Goal: Task Accomplishment & Management: Manage account settings

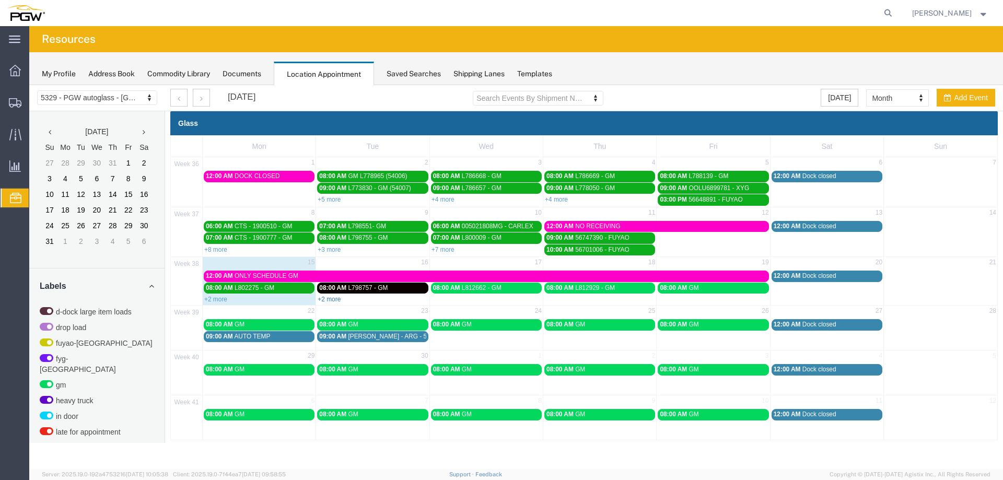
click at [339, 301] on link "+2 more" at bounding box center [329, 299] width 23 height 7
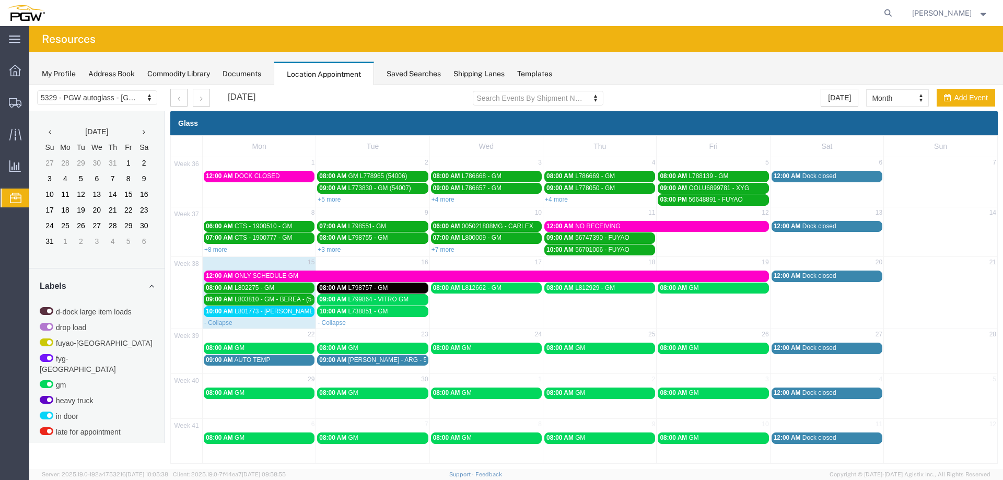
click at [276, 311] on span "L801773 - [PERSON_NAME]" at bounding box center [275, 311] width 81 height 7
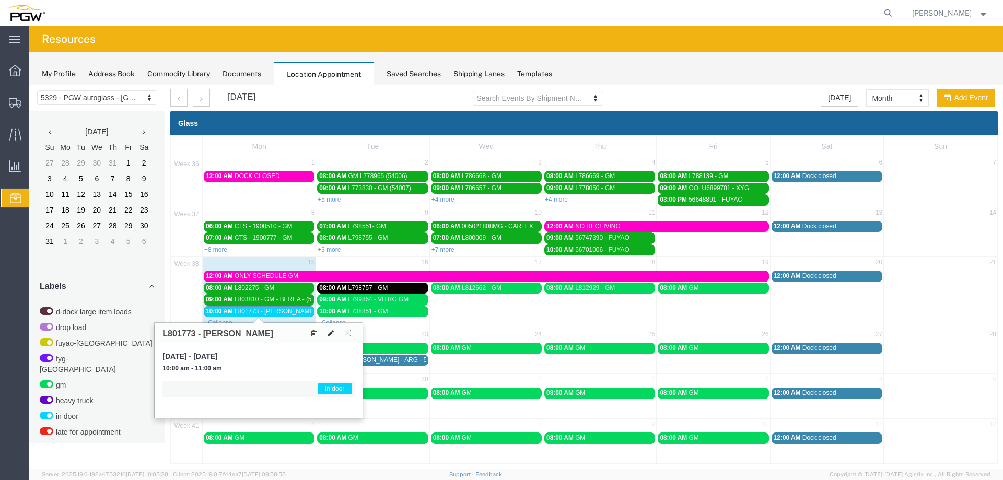
click at [333, 334] on icon at bounding box center [331, 333] width 6 height 7
select select "1"
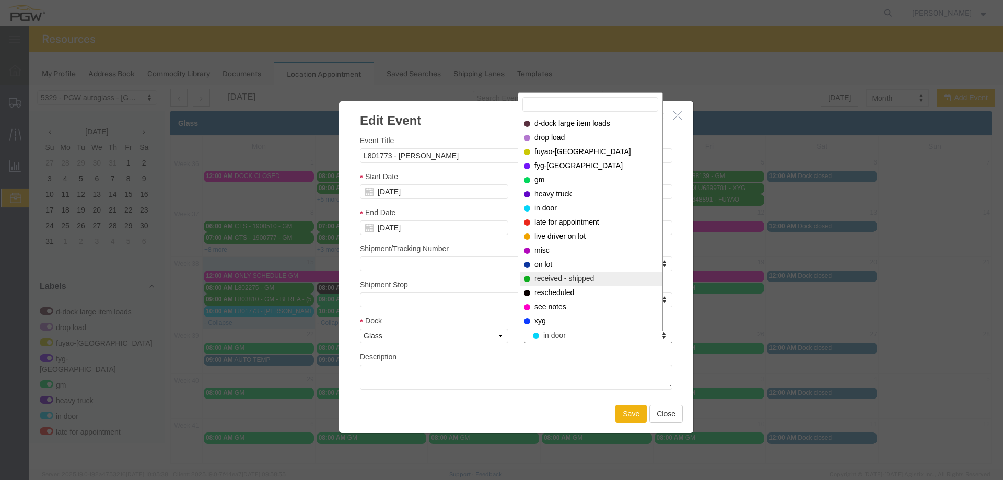
select select "200"
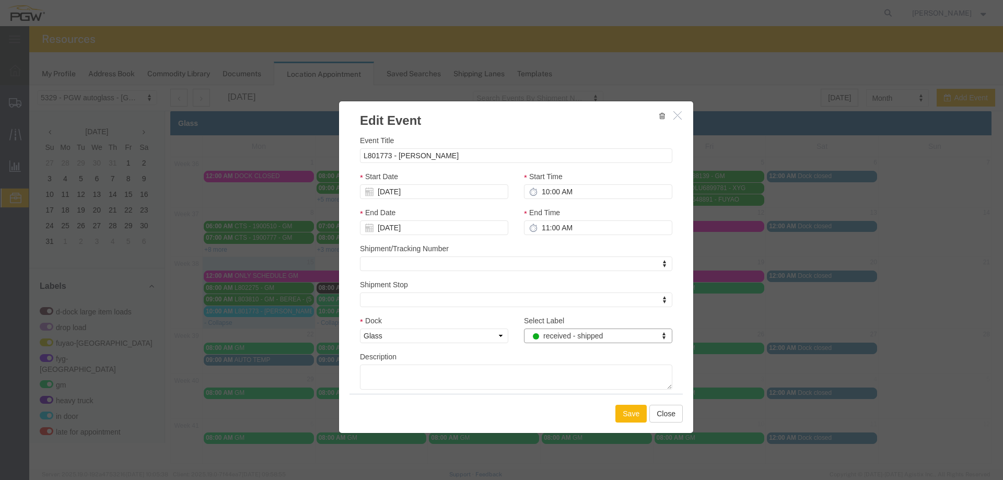
click at [615, 408] on button "Save" at bounding box center [630, 414] width 31 height 18
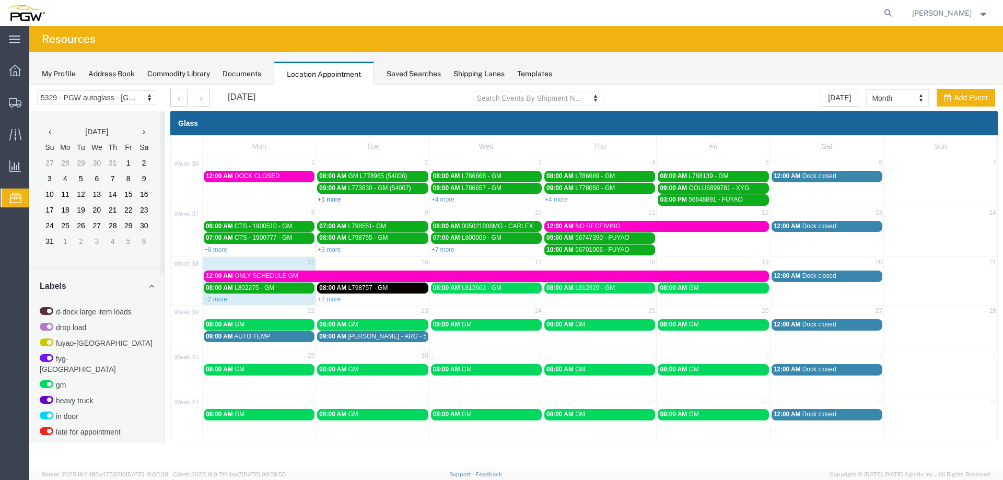
click at [323, 201] on link "+5 more" at bounding box center [329, 199] width 23 height 7
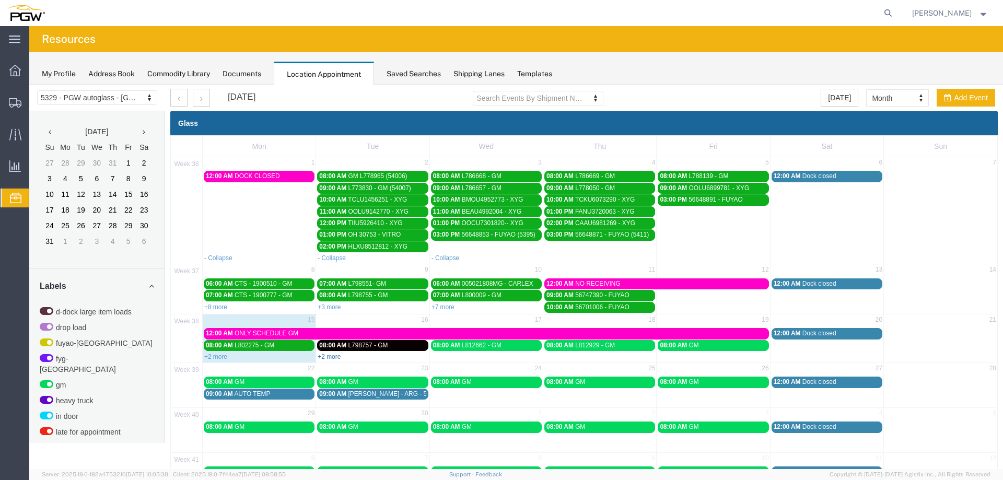
click at [335, 356] on link "+2 more" at bounding box center [329, 356] width 23 height 7
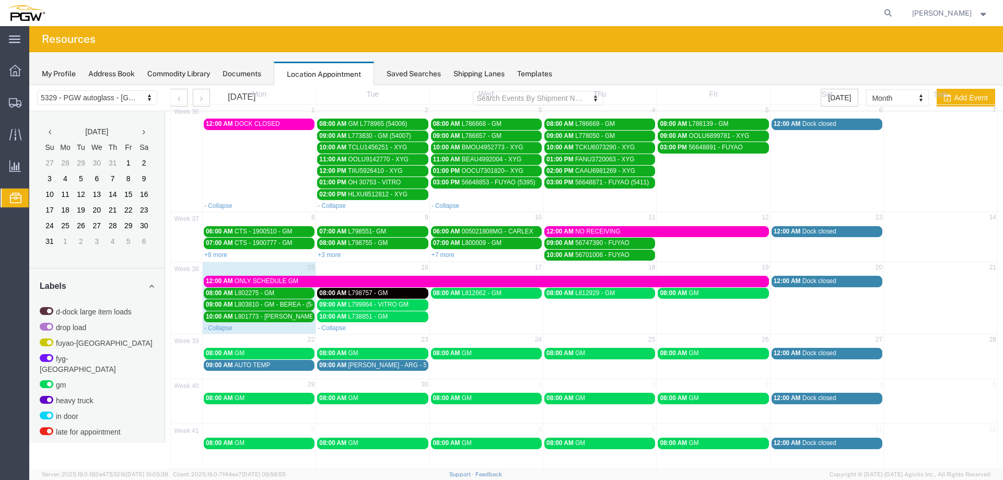
scroll to position [63, 0]
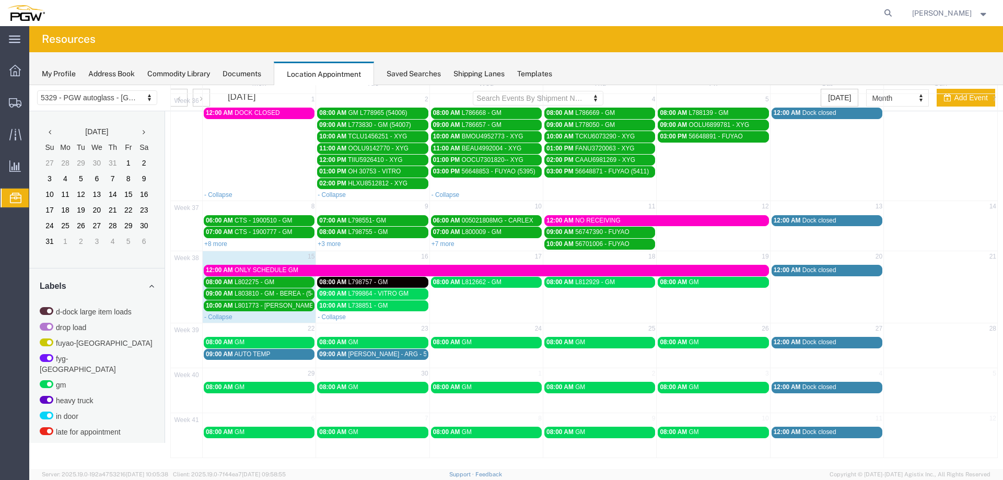
click at [387, 355] on span "[PERSON_NAME] - ARG - 56791328" at bounding box center [399, 354] width 103 height 7
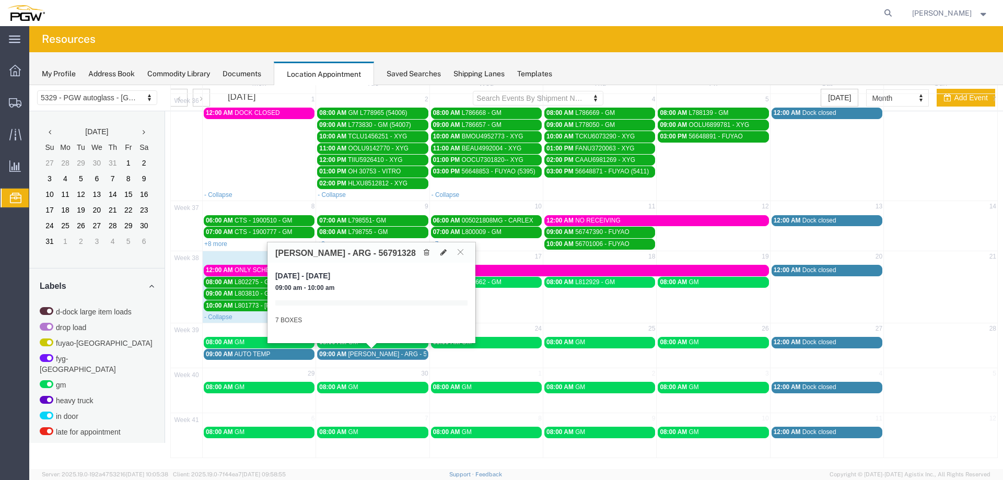
click at [443, 258] on div "[PERSON_NAME] - ARG - 56791328" at bounding box center [372, 252] width 208 height 20
click at [443, 255] on icon at bounding box center [443, 252] width 6 height 7
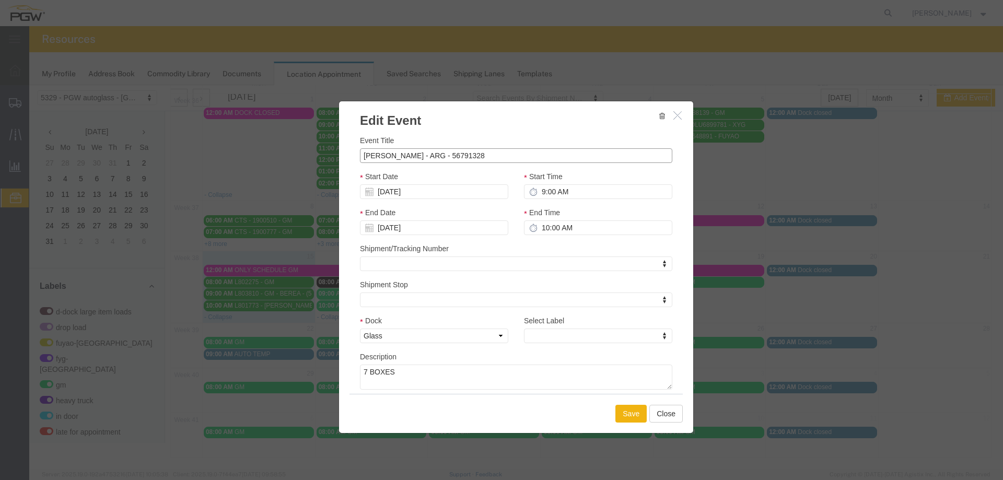
drag, startPoint x: 449, startPoint y: 157, endPoint x: 410, endPoint y: 158, distance: 39.7
click at [410, 158] on input "[PERSON_NAME] - ARG - 56791328" at bounding box center [516, 155] width 312 height 15
click at [476, 155] on input "[PERSON_NAME] - ARG - 56791328" at bounding box center [516, 155] width 312 height 15
click at [568, 169] on div "Event Title [PERSON_NAME] - ARG - 56791328 Start Date [DATE] Start Time 9:00 AM…" at bounding box center [516, 262] width 312 height 255
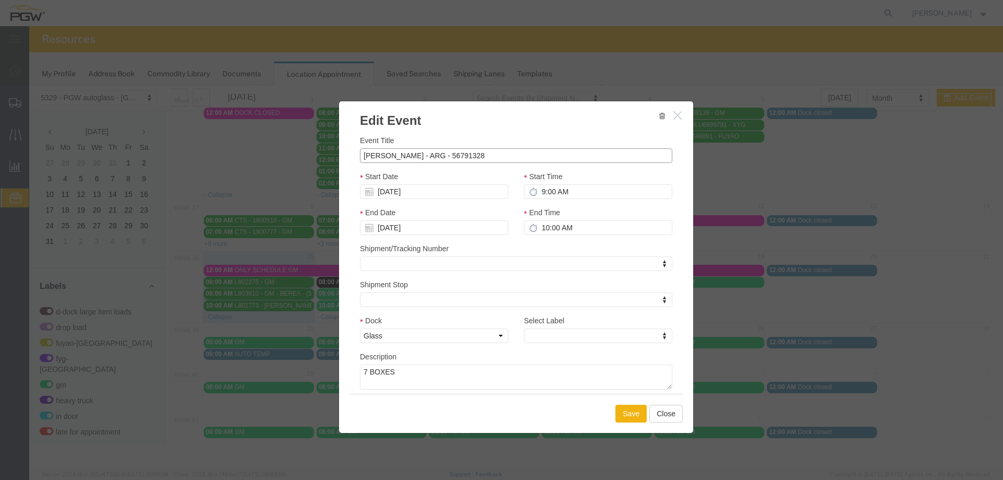
click at [499, 158] on input "[PERSON_NAME] - ARG - 56791328" at bounding box center [516, 155] width 312 height 15
paste input "text"
type input "56791328 - [PERSON_NAME]"
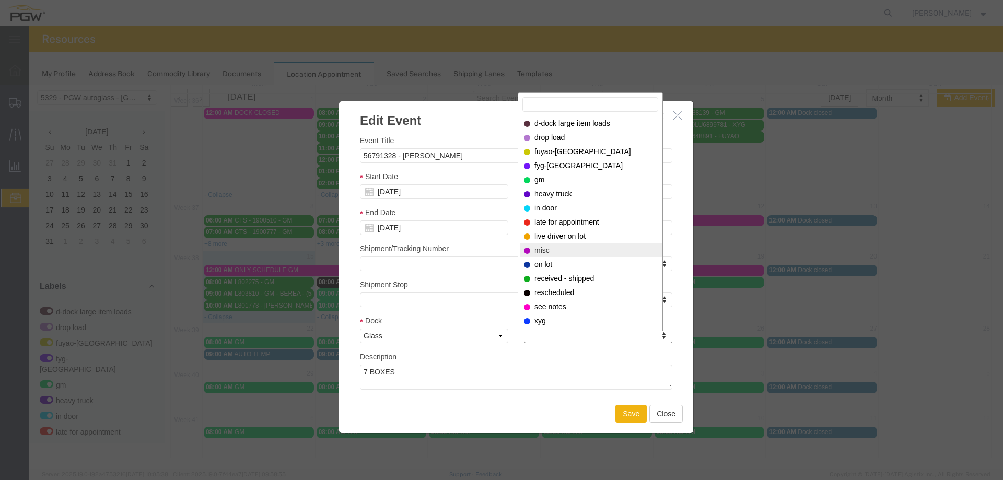
select select "12922"
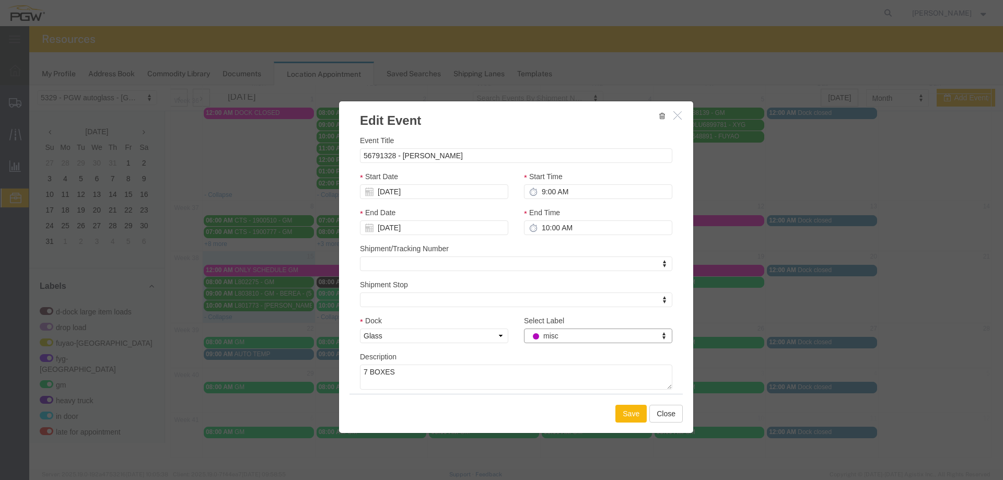
click at [624, 414] on button "Save" at bounding box center [630, 414] width 31 height 18
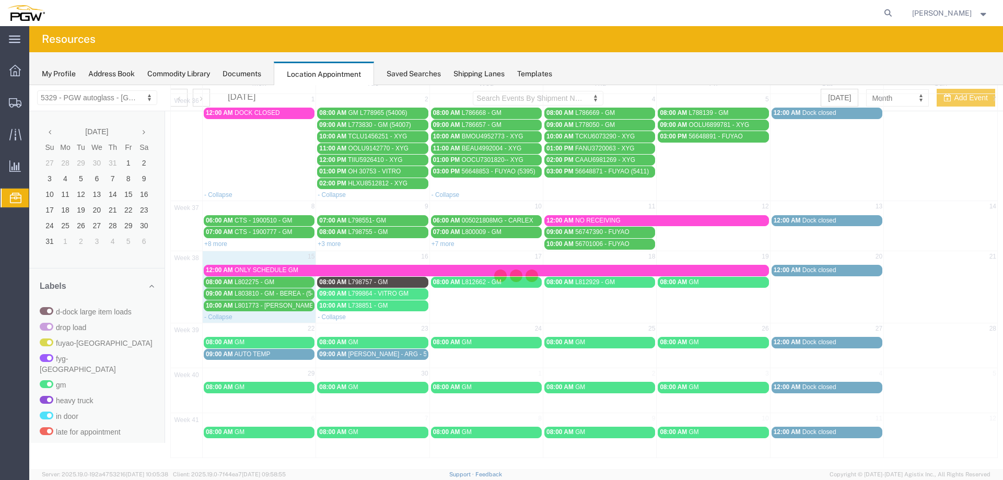
scroll to position [0, 0]
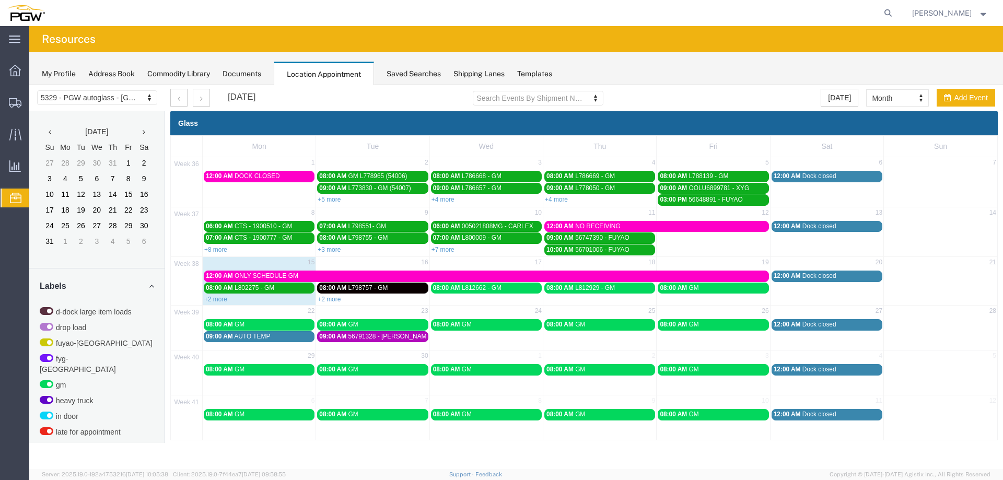
click at [254, 342] on link "09:00 AM AUTO TEMP" at bounding box center [259, 336] width 111 height 11
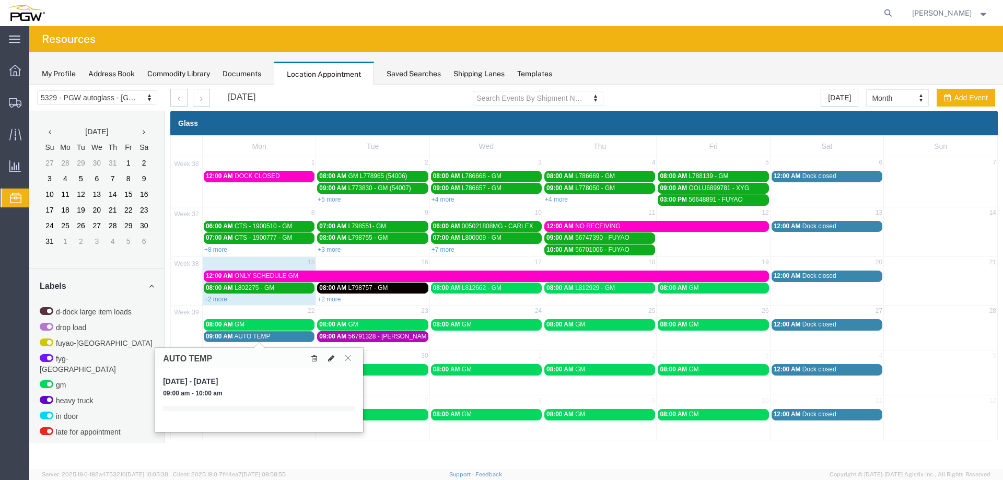
click at [329, 356] on icon at bounding box center [331, 358] width 6 height 7
select select "1"
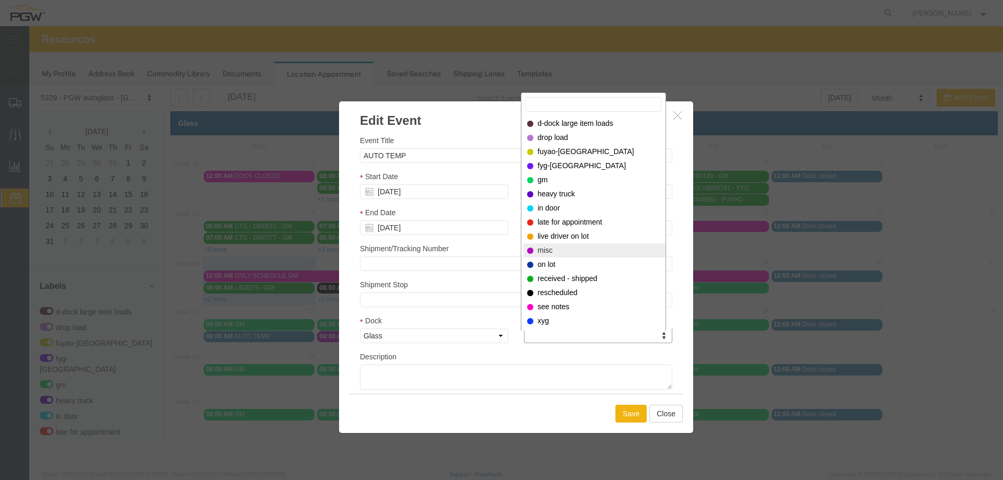
select select "12922"
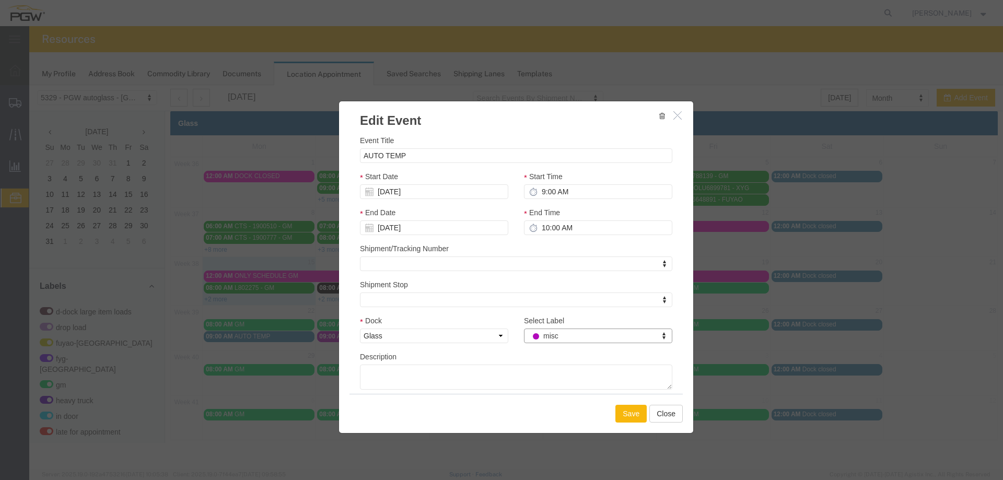
click at [621, 414] on button "Save" at bounding box center [630, 414] width 31 height 18
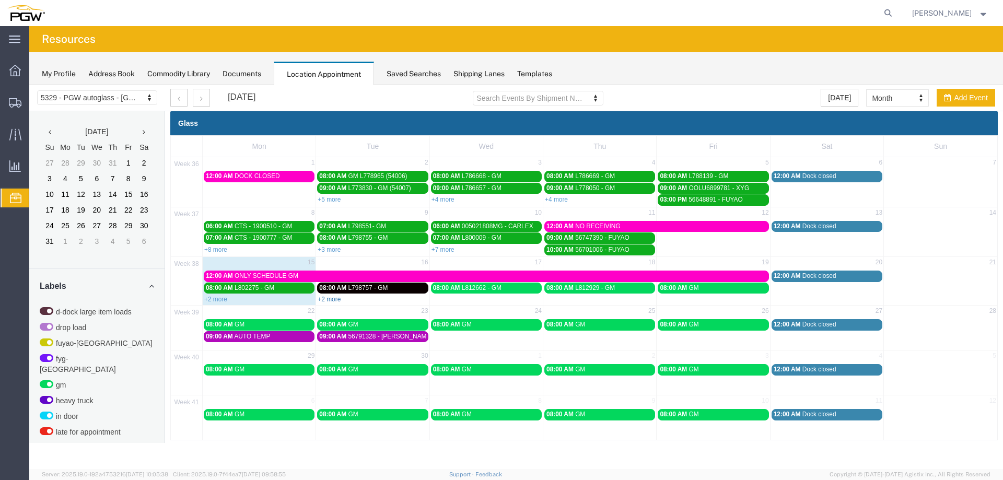
click at [324, 299] on link "+2 more" at bounding box center [329, 299] width 23 height 7
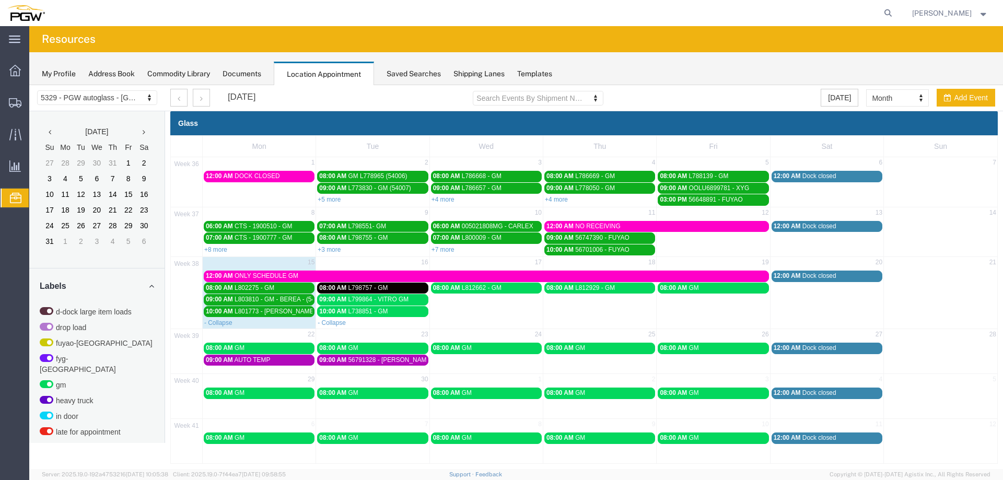
click at [451, 291] on span "08:00 AM" at bounding box center [446, 287] width 27 height 7
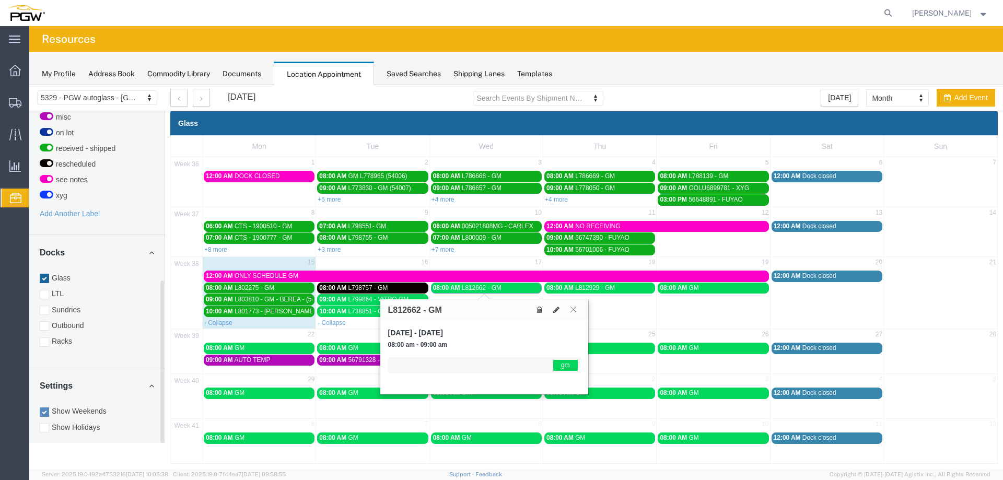
scroll to position [6, 0]
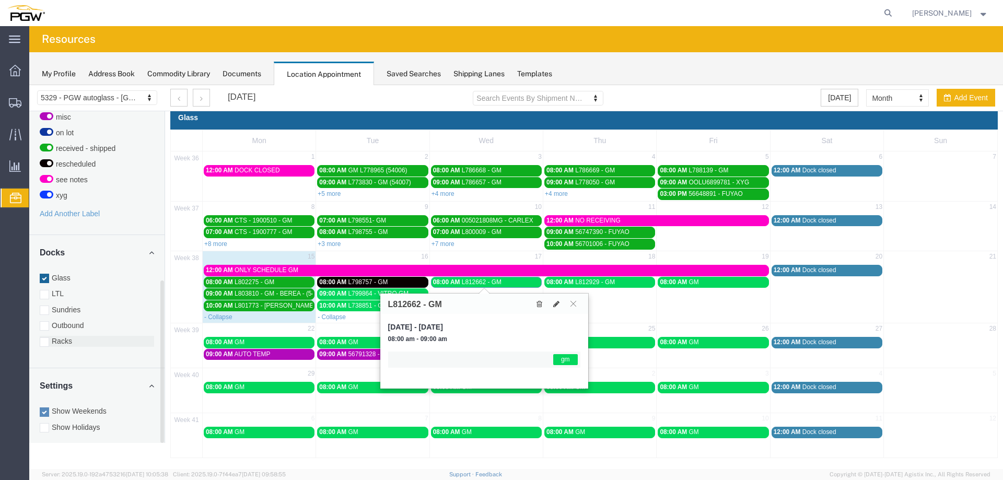
click at [59, 336] on label "Racks" at bounding box center [97, 341] width 114 height 10
click at [29, 85] on input "Racks" at bounding box center [29, 85] width 0 height 0
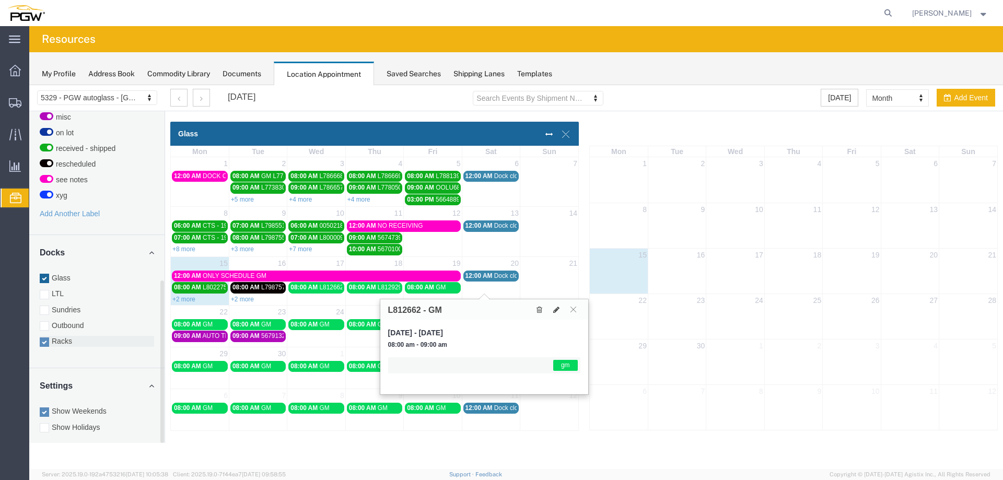
scroll to position [0, 0]
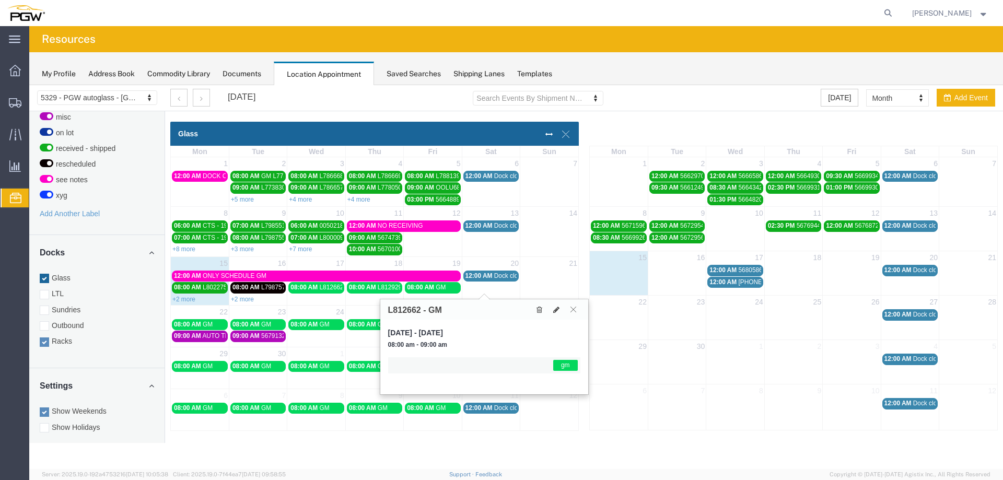
click at [572, 311] on icon at bounding box center [574, 309] width 6 height 6
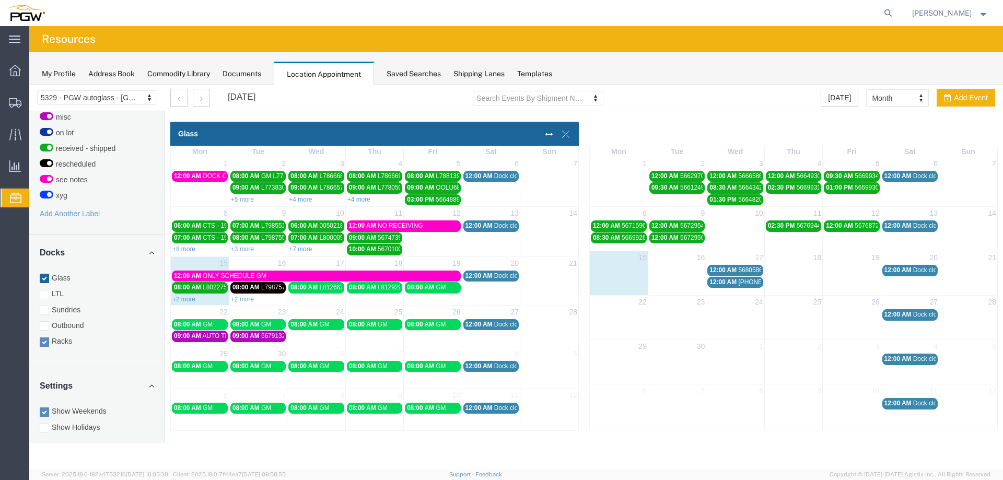
click at [328, 289] on span "L812662 - GM" at bounding box center [339, 287] width 40 height 7
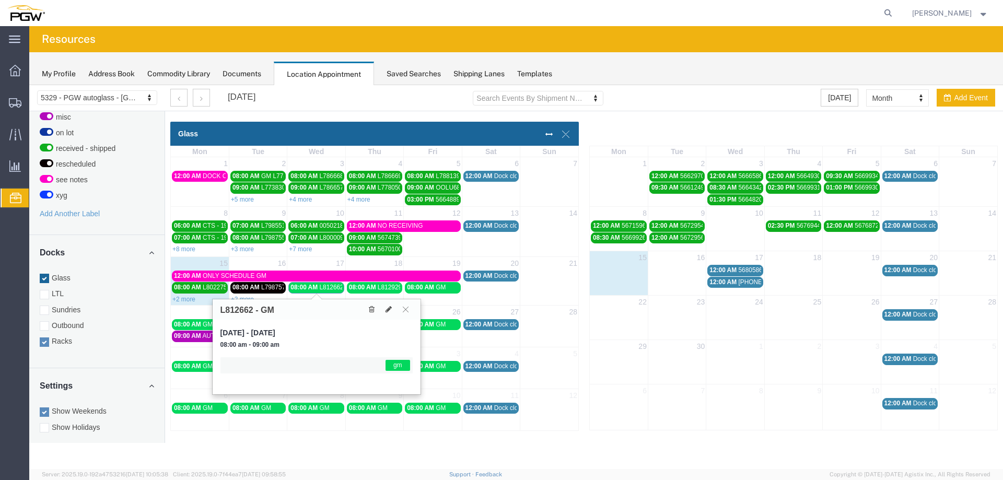
click at [239, 308] on h3 "L812662 - GM" at bounding box center [247, 310] width 54 height 9
copy h3 "L812662"
click at [390, 310] on icon at bounding box center [389, 309] width 6 height 7
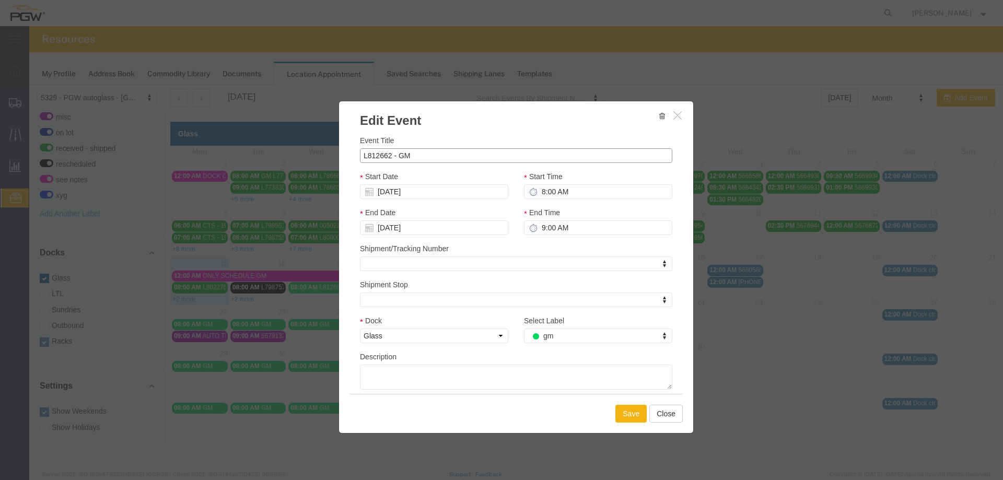
drag, startPoint x: 423, startPoint y: 158, endPoint x: 322, endPoint y: 162, distance: 100.9
click at [322, 162] on div "Edit Event Event Title L812662 - GM Start Date [DATE] Start Time 8:00 AM End Da…" at bounding box center [516, 277] width 974 height 384
type input "GM"
click at [636, 416] on button "Save" at bounding box center [630, 414] width 31 height 18
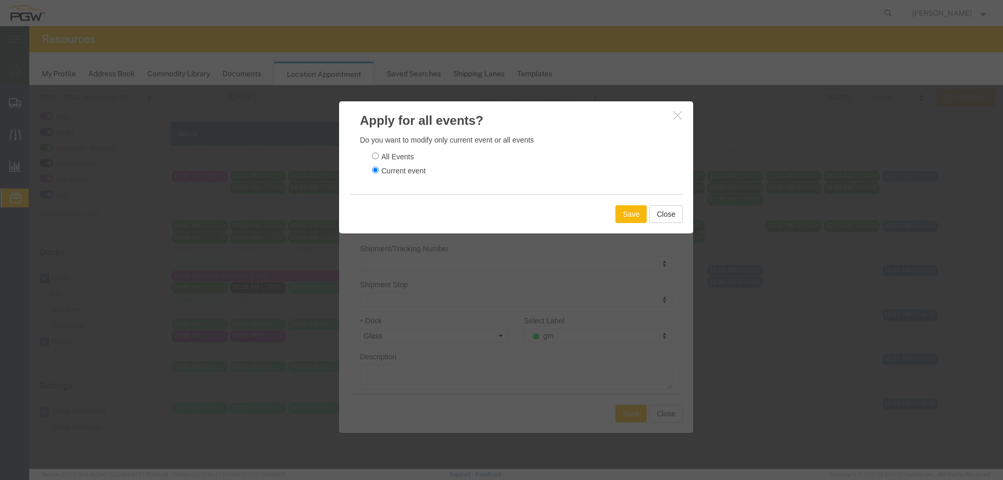
click at [632, 215] on button "Save" at bounding box center [630, 214] width 31 height 18
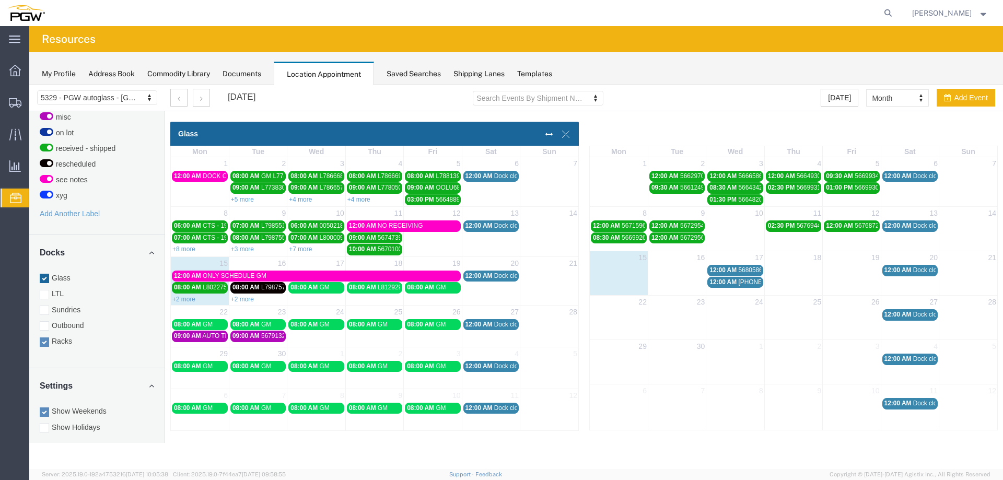
click at [728, 254] on td "17" at bounding box center [735, 257] width 58 height 13
select select "3"
select select
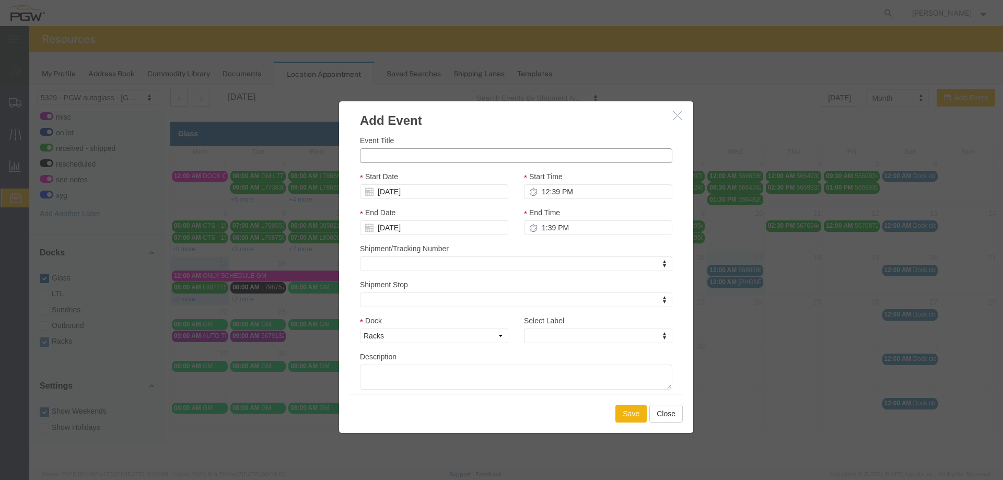
click at [562, 162] on input "Event Title" at bounding box center [516, 155] width 312 height 15
paste input "L812662"
type input "L812662 [PERSON_NAME]"
click at [543, 197] on input "12:39 PM" at bounding box center [598, 191] width 148 height 15
type input "8:39 PM"
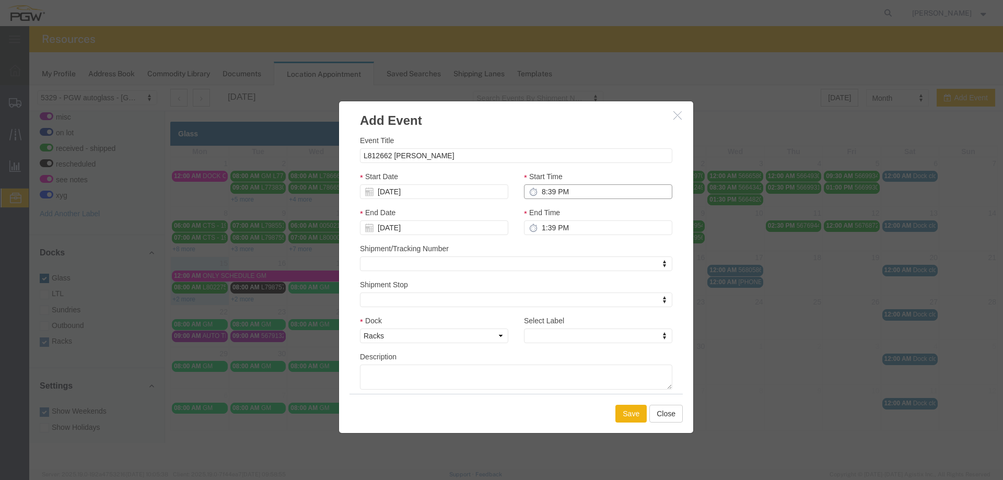
type input "9:39 PM"
type input "8:00 PM"
type input "9:00 PM"
type input "8:00 AM"
type input "9:00 AM"
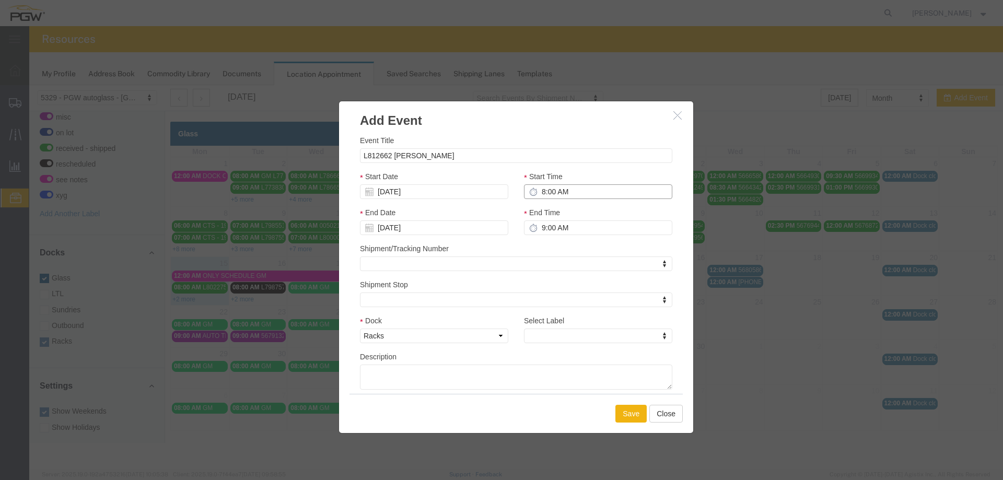
type input "8:00 AM"
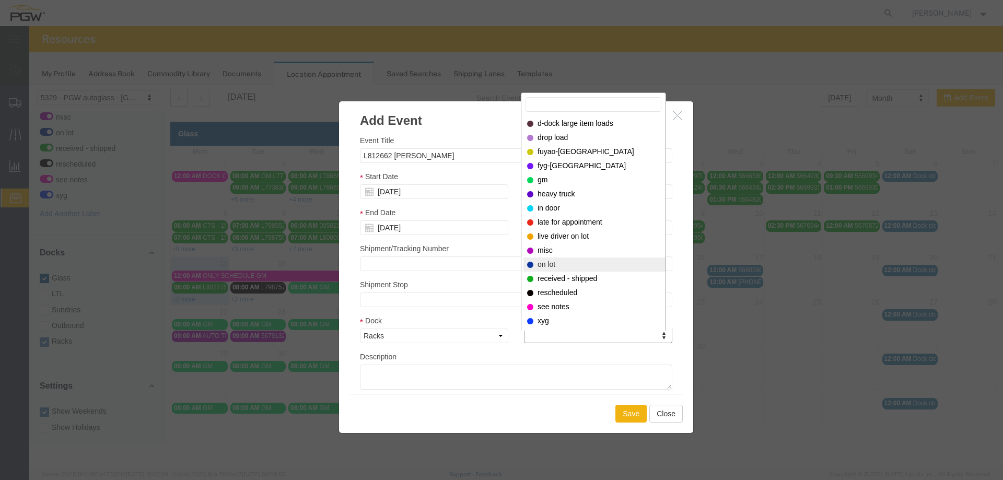
select select "12922"
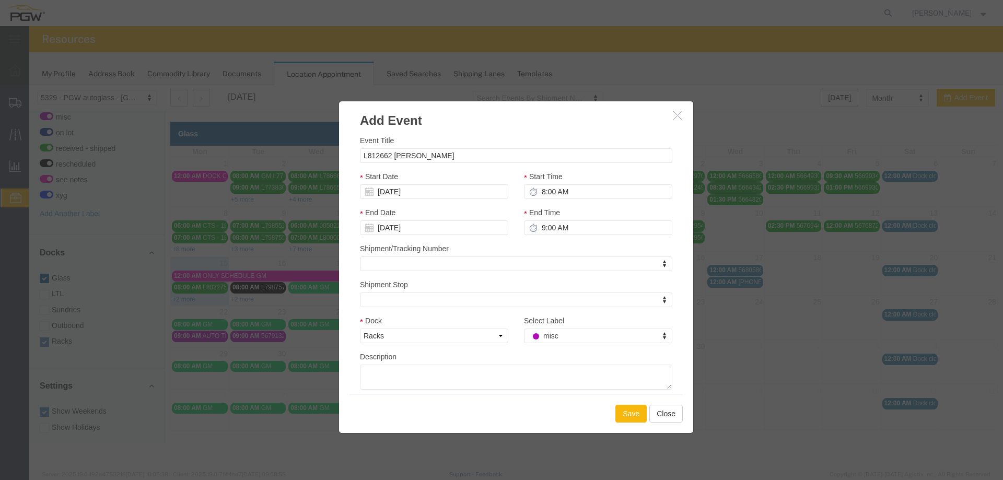
click at [629, 410] on button "Save" at bounding box center [630, 414] width 31 height 18
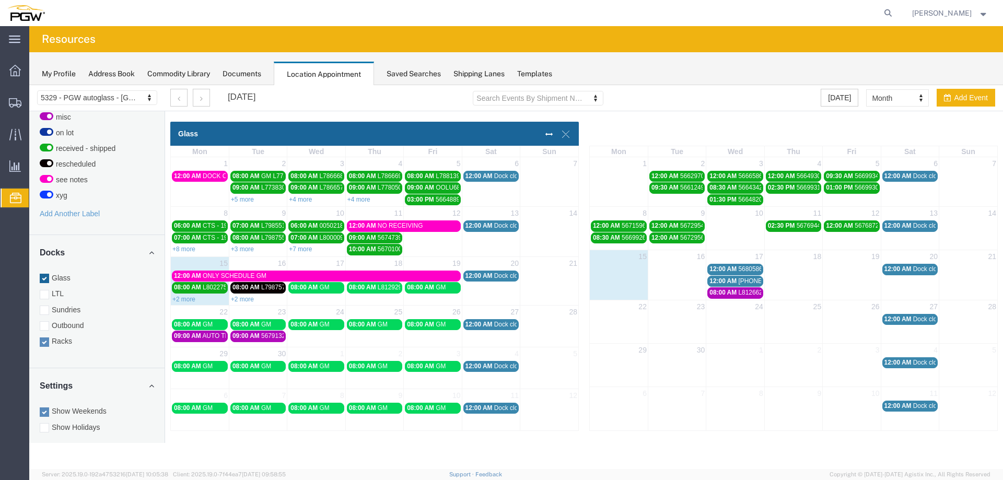
click at [733, 268] on span "12:00 AM" at bounding box center [723, 268] width 27 height 7
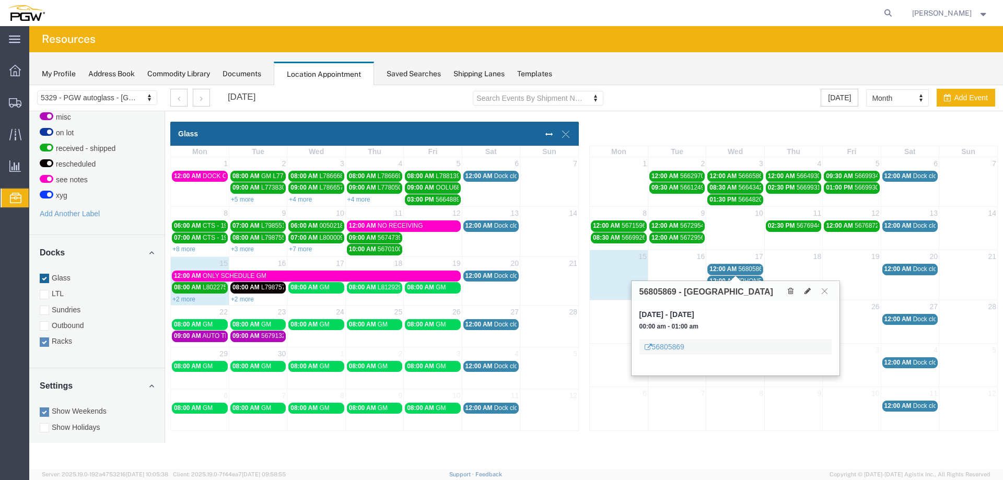
click at [733, 268] on span "12:00 AM" at bounding box center [723, 268] width 27 height 7
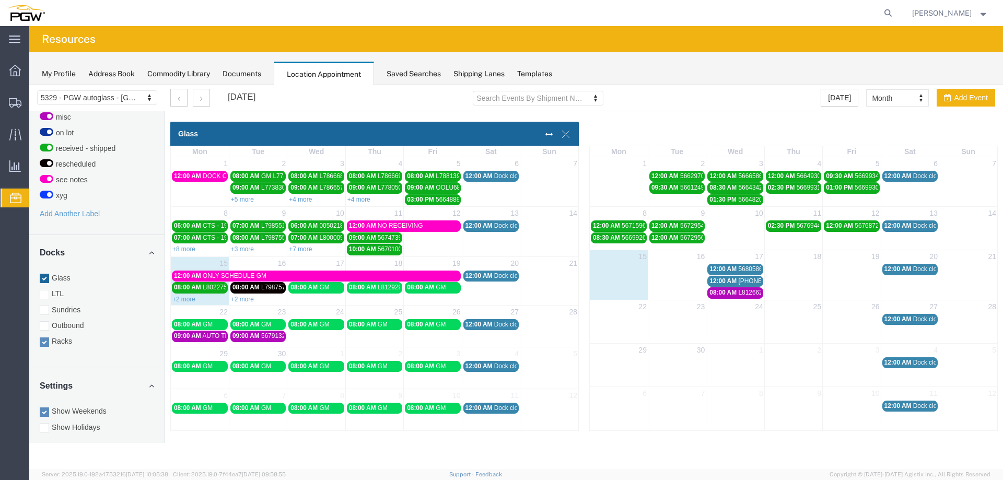
click at [730, 281] on span "12:00 AM" at bounding box center [723, 280] width 27 height 7
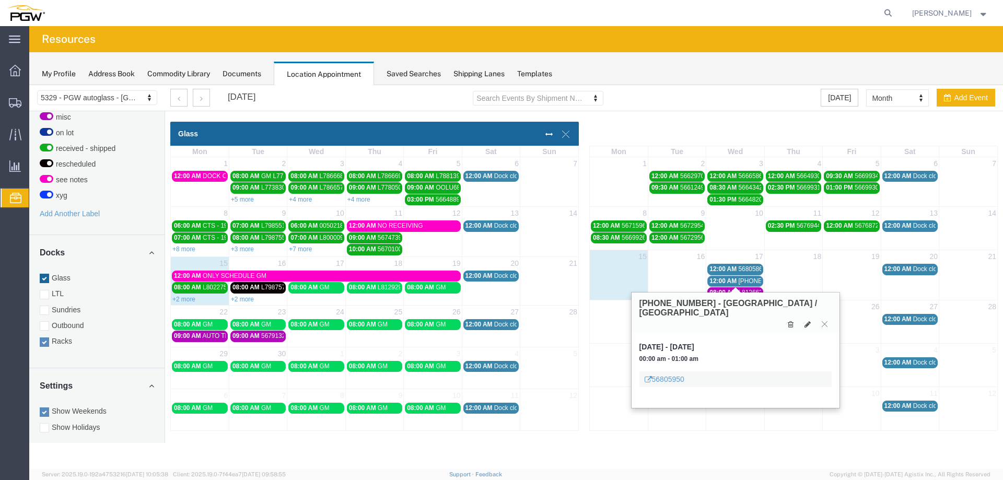
click at [730, 281] on span "12:00 AM" at bounding box center [723, 280] width 27 height 7
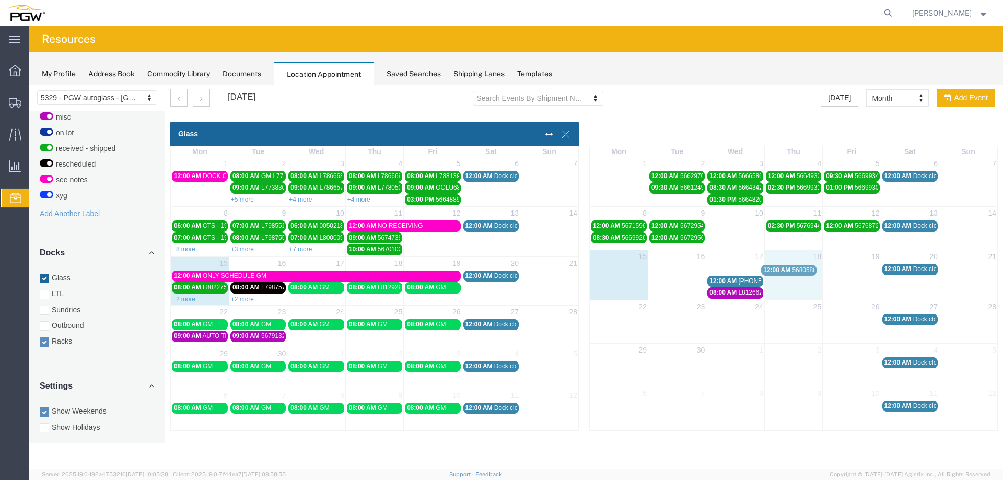
drag, startPoint x: 731, startPoint y: 268, endPoint x: 738, endPoint y: 268, distance: 6.8
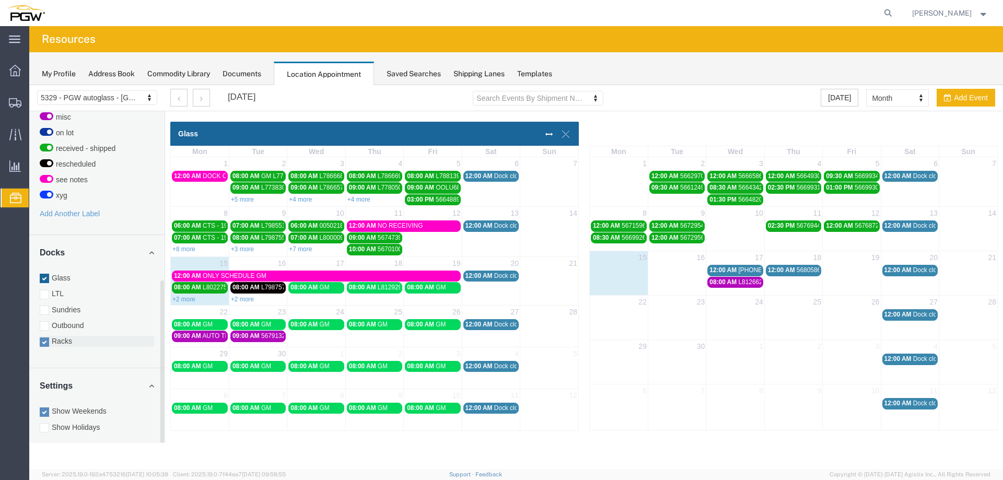
click at [63, 336] on label "Racks" at bounding box center [97, 341] width 114 height 10
click at [29, 85] on input "Racks" at bounding box center [29, 85] width 0 height 0
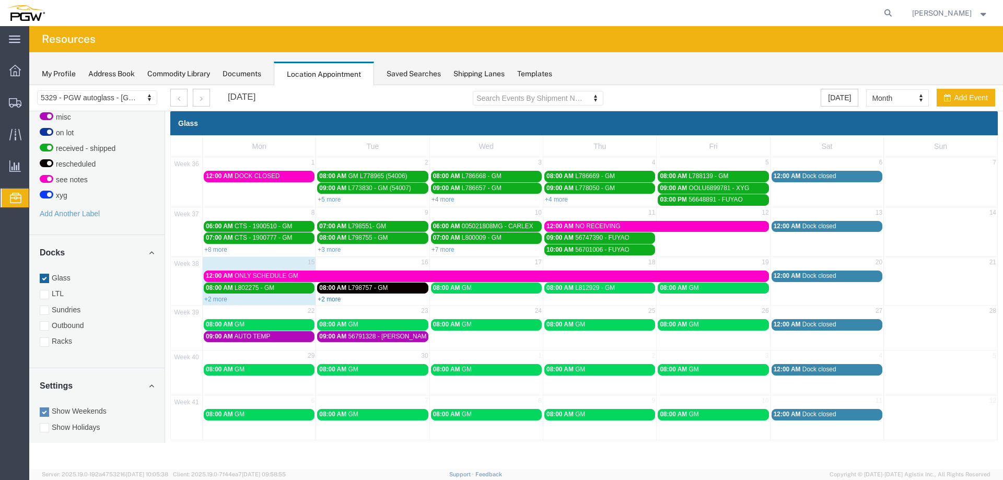
click at [333, 301] on link "+2 more" at bounding box center [329, 299] width 23 height 7
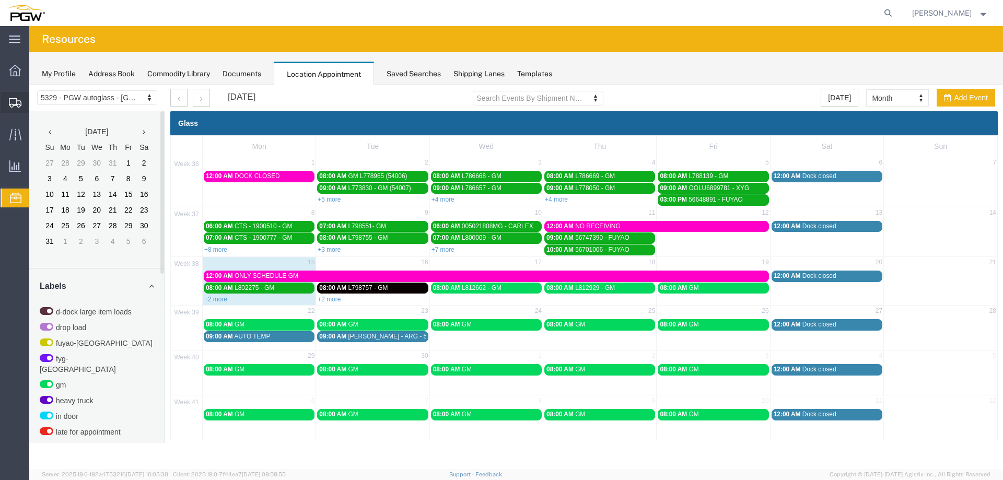
click at [16, 98] on icon at bounding box center [15, 102] width 13 height 9
